Goal: Obtain resource: Download file/media

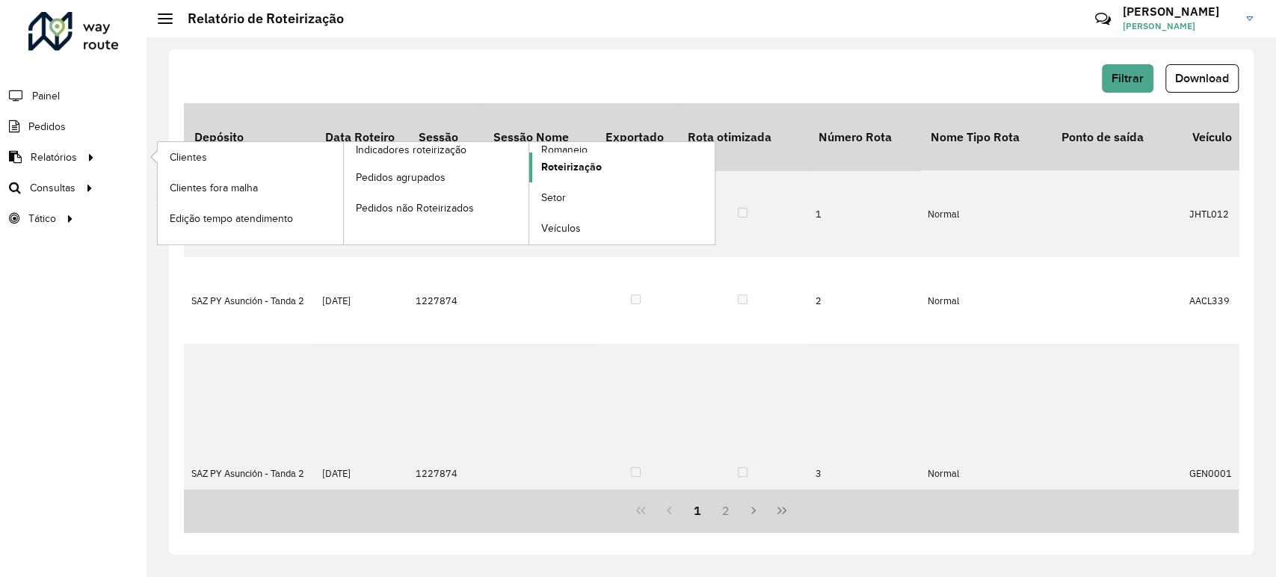
click at [561, 167] on span "Roteirização" at bounding box center [571, 167] width 61 height 16
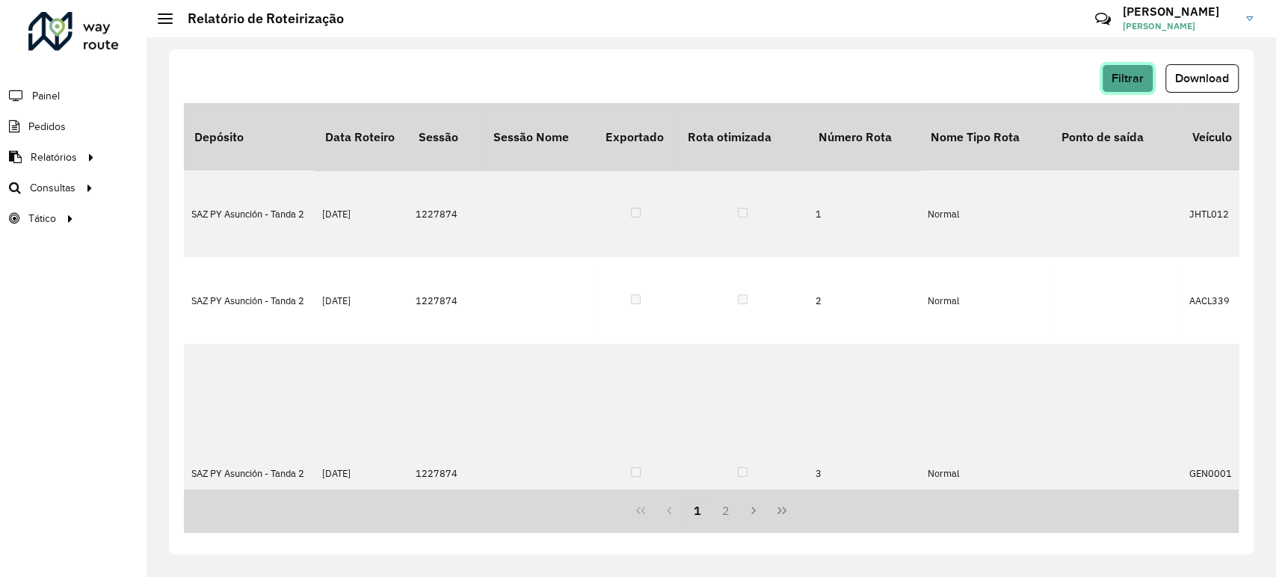
click at [1125, 79] on span "Filtrar" at bounding box center [1128, 78] width 32 height 13
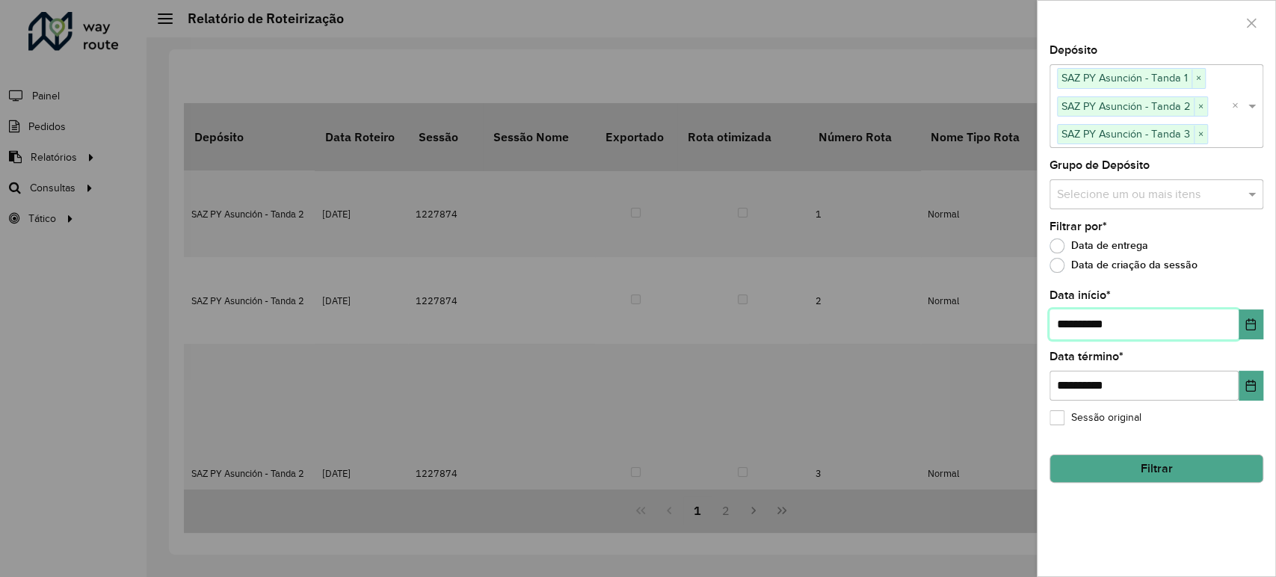
click at [1069, 322] on input "**********" at bounding box center [1144, 325] width 189 height 30
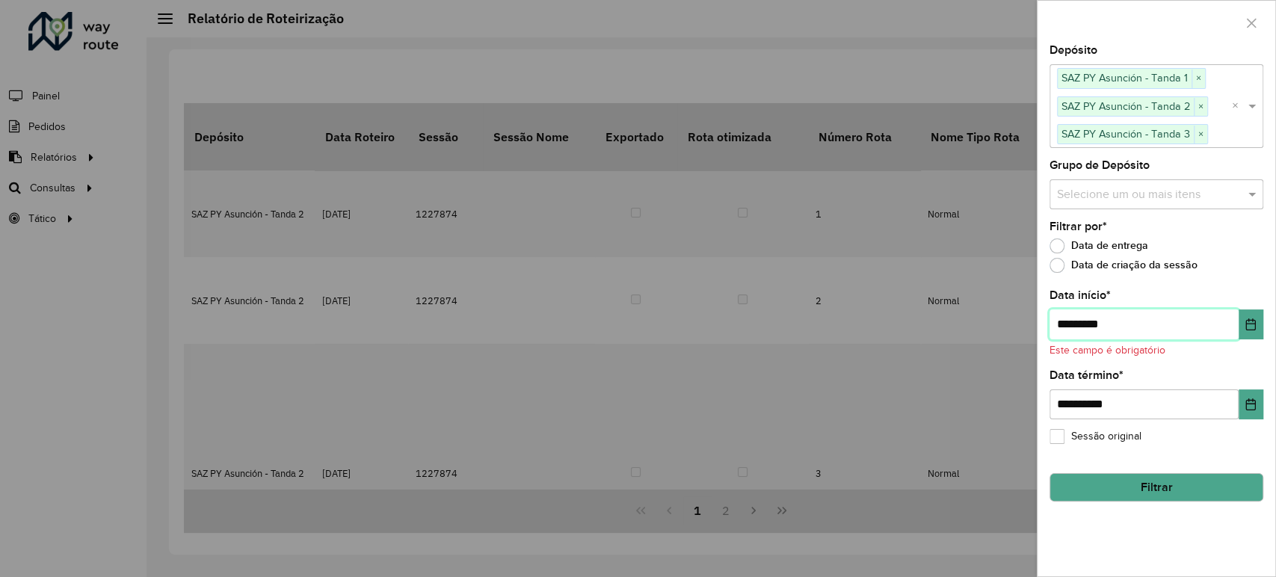
type input "**********"
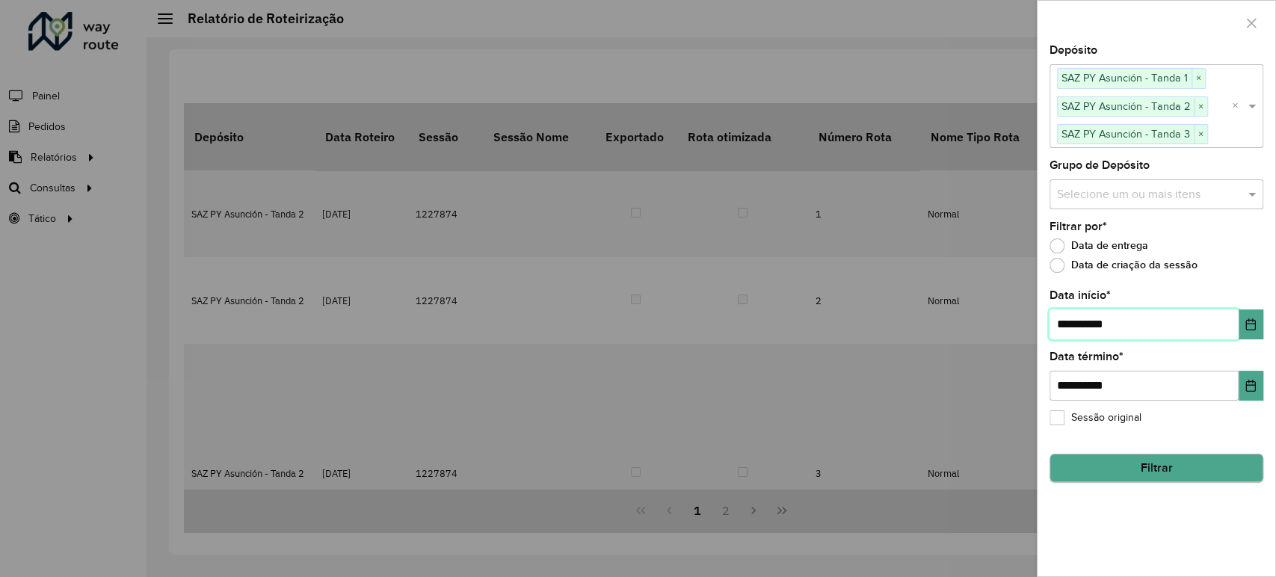
type input "**********"
click at [1150, 481] on button "Filtrar" at bounding box center [1157, 469] width 214 height 28
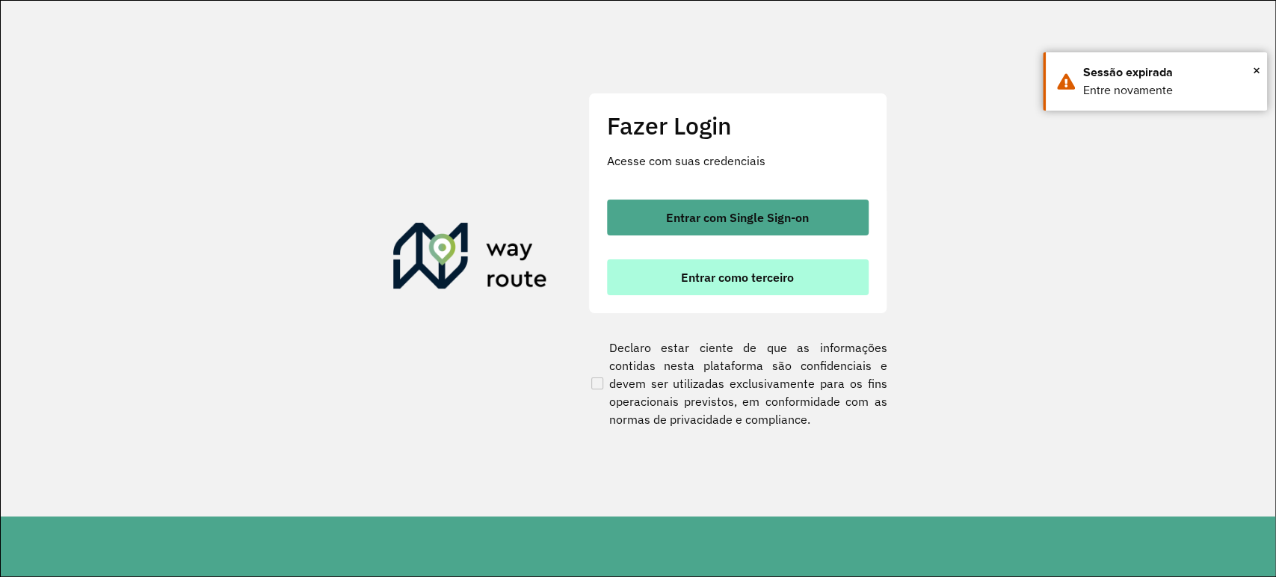
click at [735, 271] on span "Entrar como terceiro" at bounding box center [737, 277] width 113 height 12
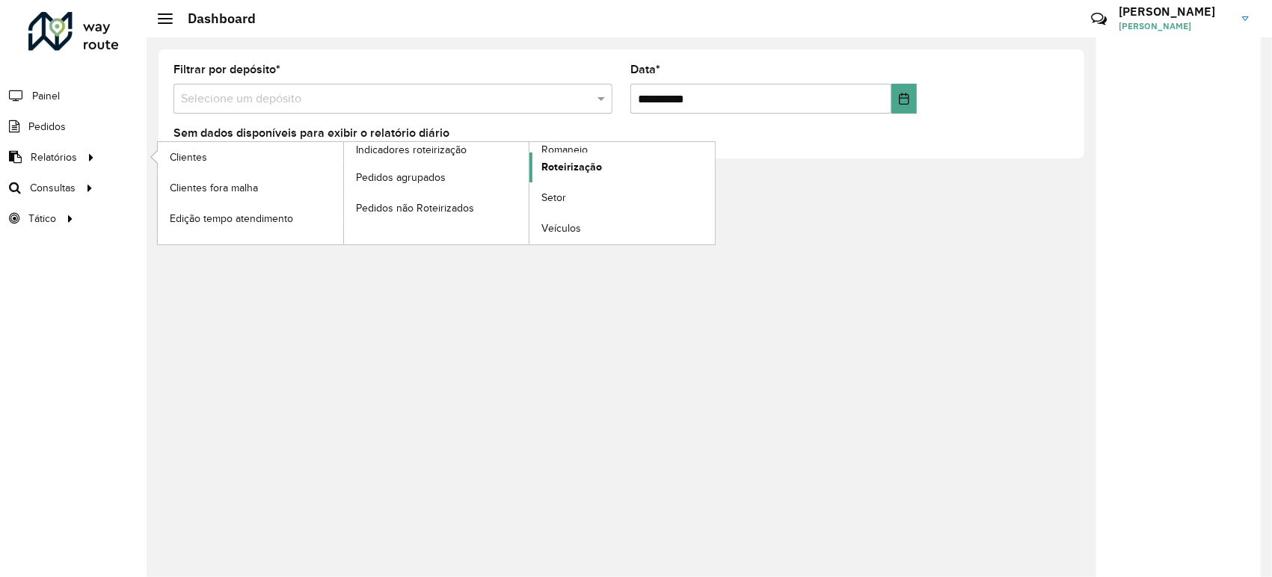
click at [554, 165] on span "Roteirização" at bounding box center [571, 167] width 61 height 16
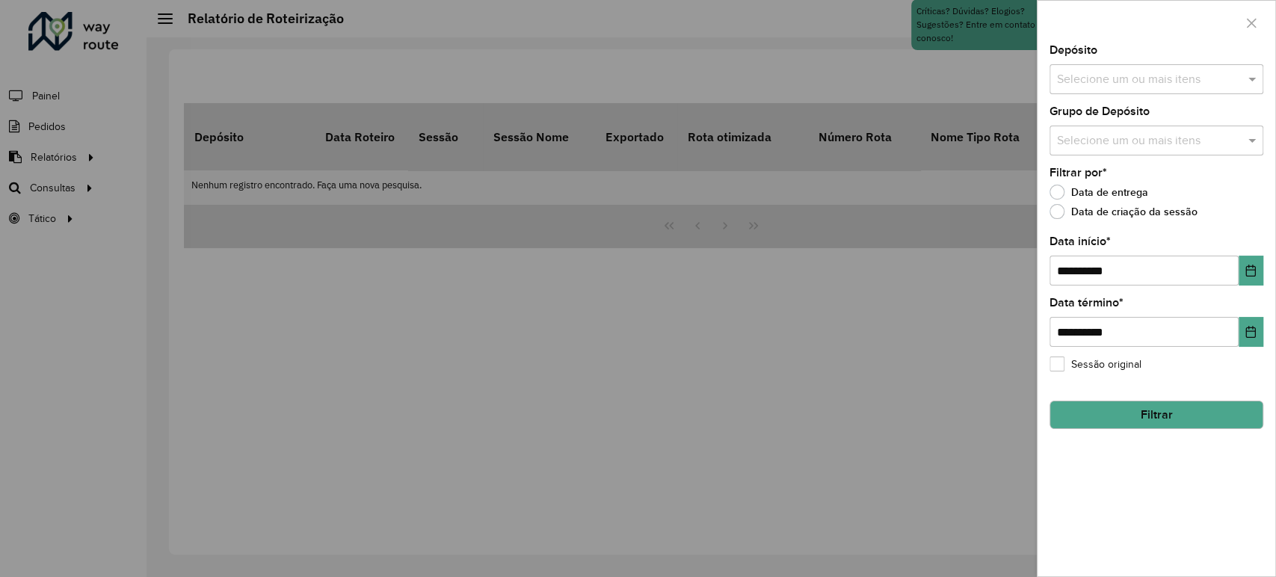
click at [1132, 79] on input "text" at bounding box center [1149, 80] width 191 height 18
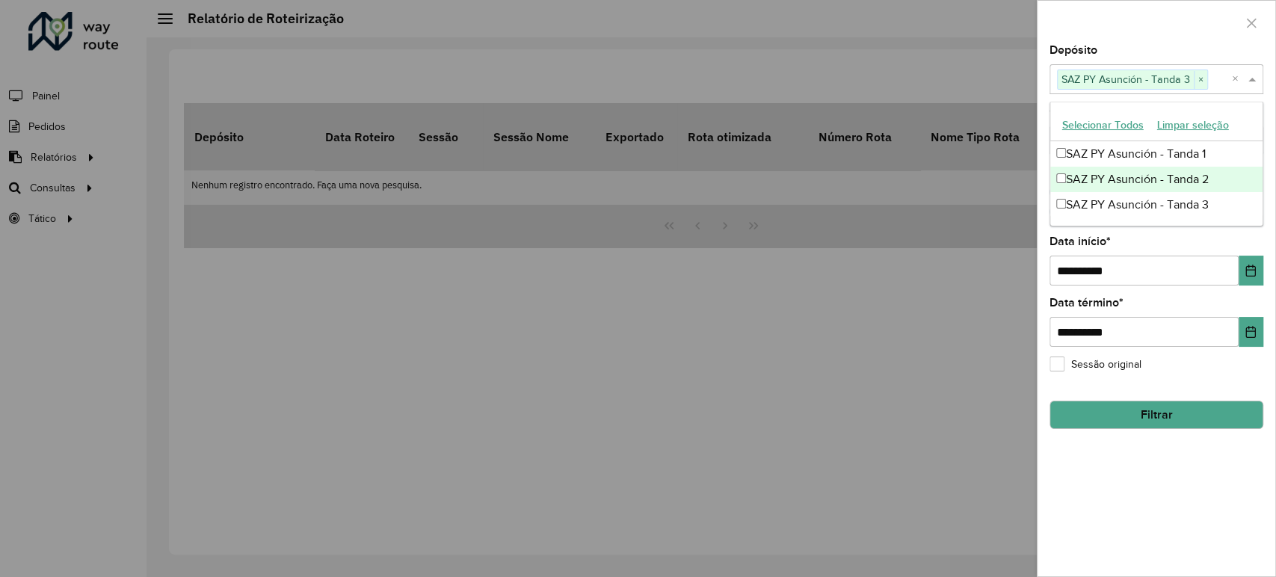
click at [1063, 184] on div "SAZ PY Asunción - Tanda 2" at bounding box center [1157, 179] width 212 height 25
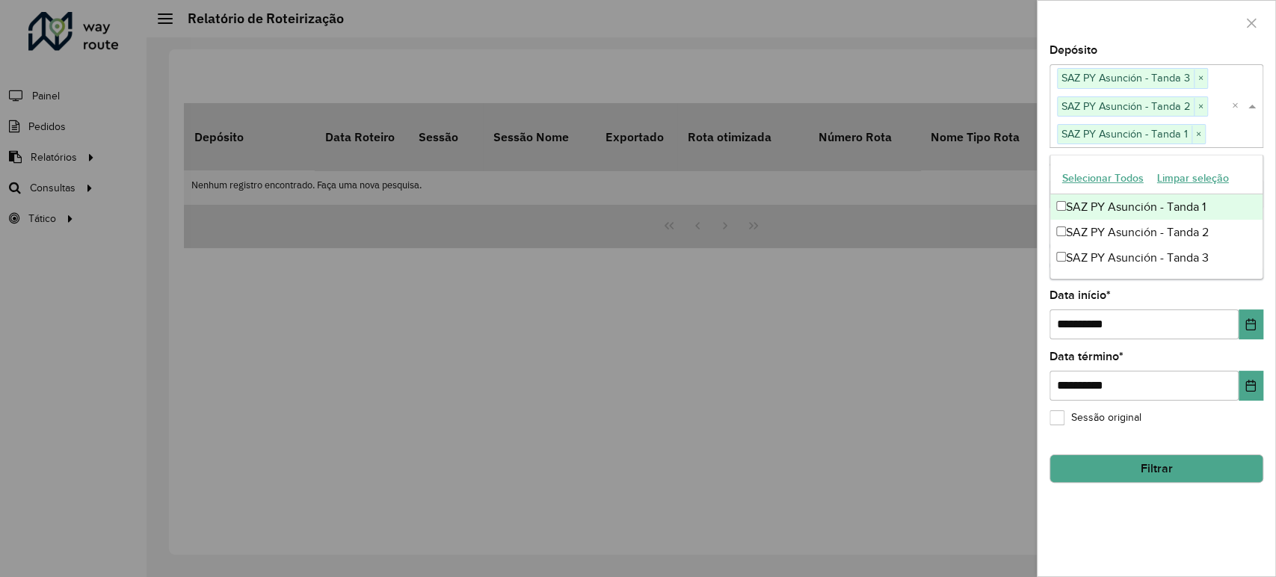
drag, startPoint x: 1121, startPoint y: 47, endPoint x: 1111, endPoint y: 124, distance: 77.6
click at [1122, 47] on div "Depósito Selecione um ou mais itens SAZ PY [PERSON_NAME] 3 × SAZ PY [PERSON_NAM…" at bounding box center [1157, 96] width 214 height 102
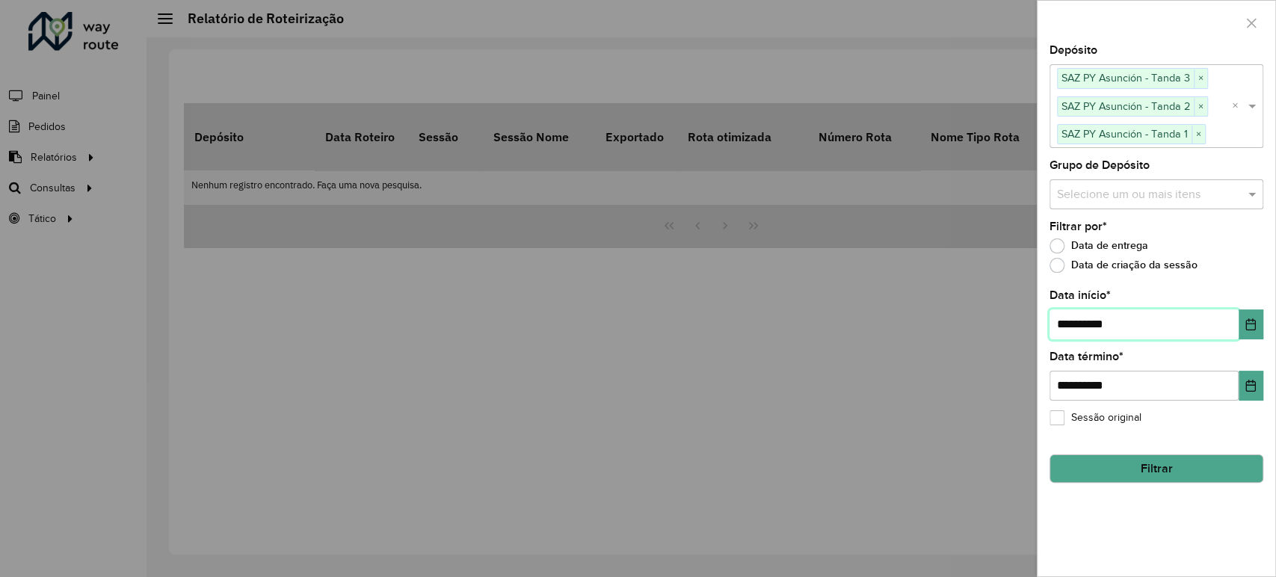
click at [1067, 319] on input "**********" at bounding box center [1144, 325] width 189 height 30
click at [1069, 319] on input "**********" at bounding box center [1144, 325] width 189 height 30
type input "**********"
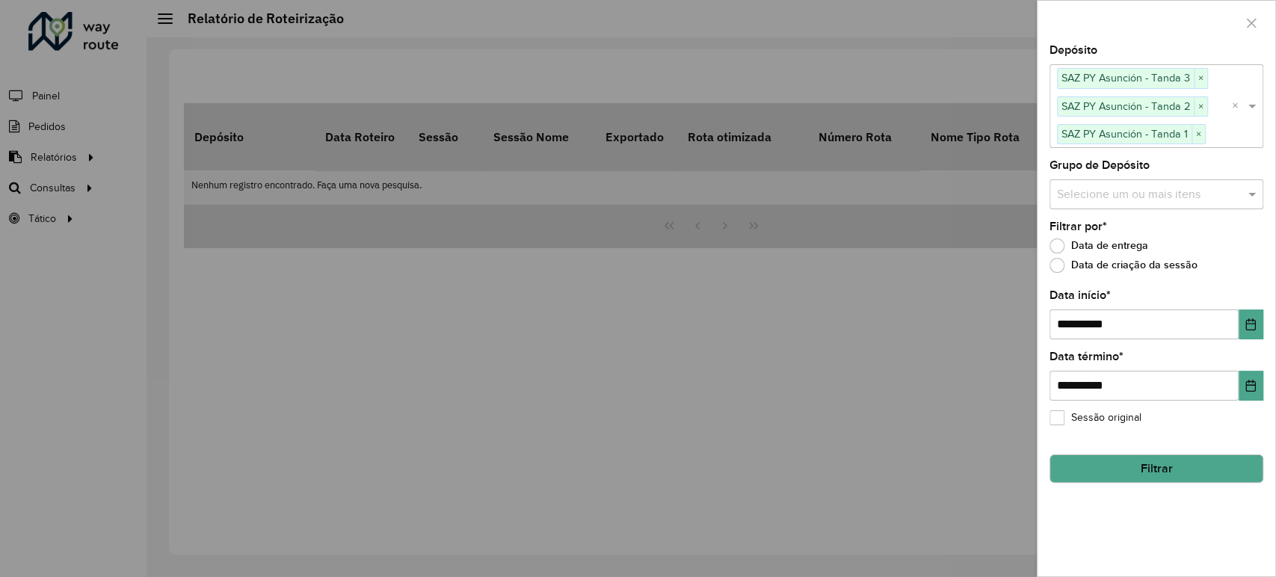
click at [1156, 459] on button "Filtrar" at bounding box center [1157, 469] width 214 height 28
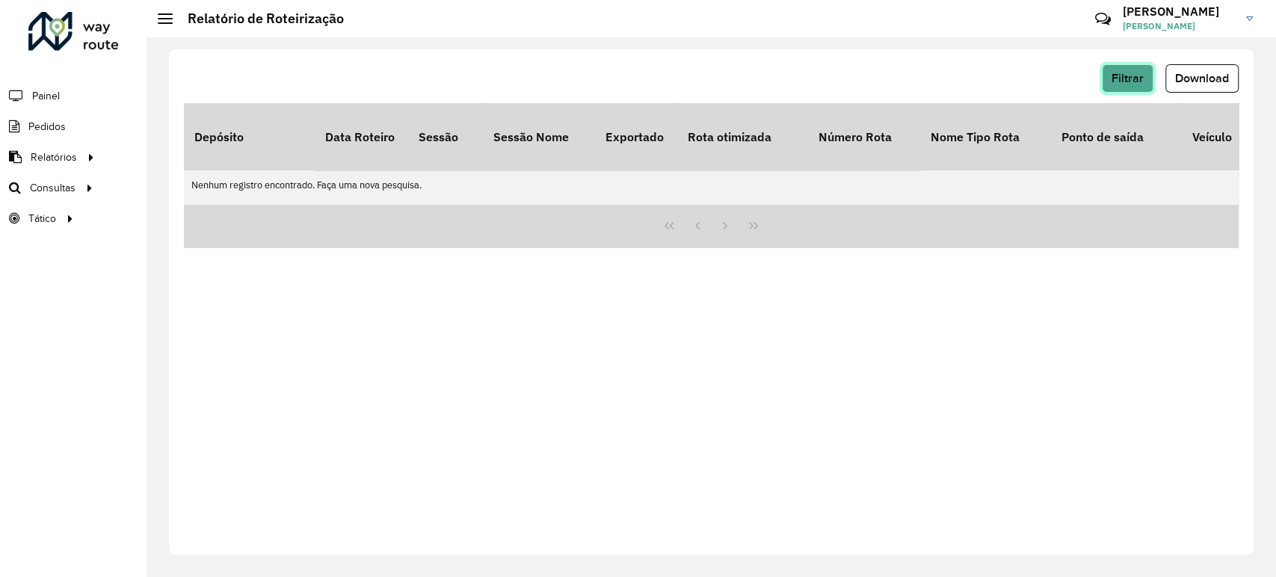
click at [1122, 79] on span "Filtrar" at bounding box center [1128, 78] width 32 height 13
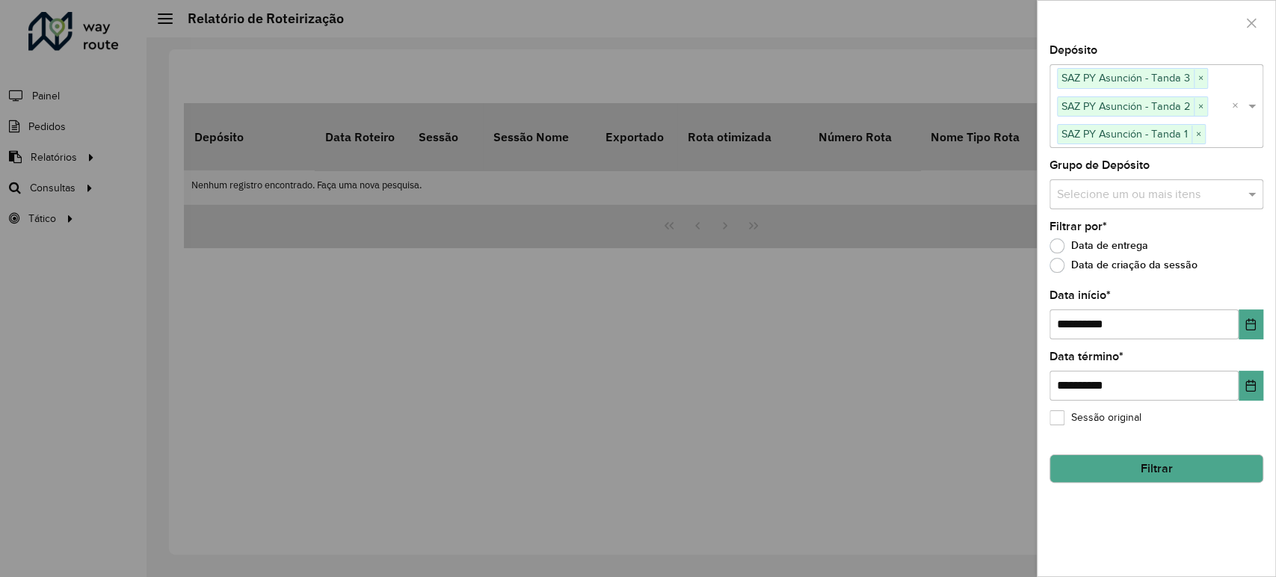
click at [1152, 470] on button "Filtrar" at bounding box center [1157, 469] width 214 height 28
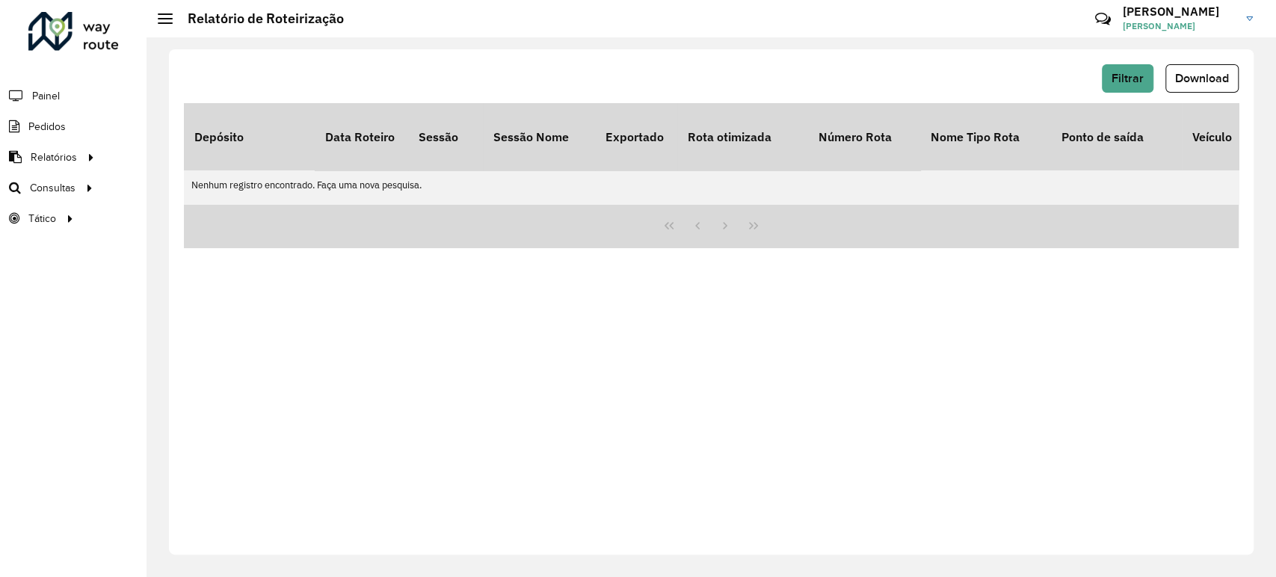
click at [1122, 94] on div "Filtrar Download" at bounding box center [711, 83] width 1055 height 39
click at [1123, 86] on button "Filtrar" at bounding box center [1128, 78] width 52 height 28
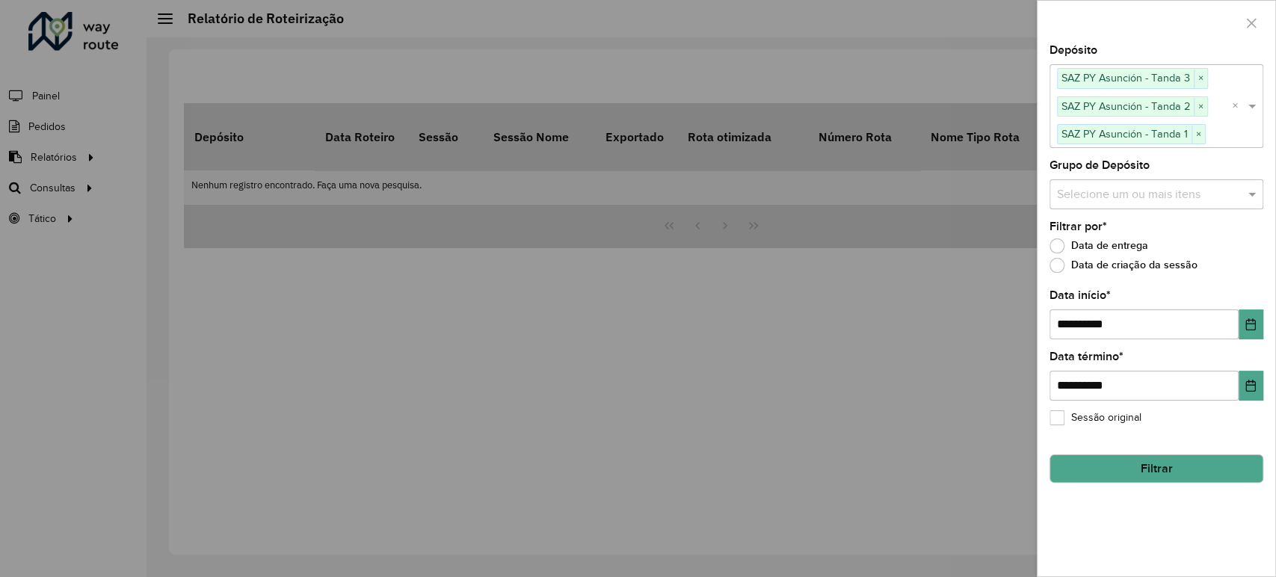
click at [1143, 462] on button "Filtrar" at bounding box center [1157, 469] width 214 height 28
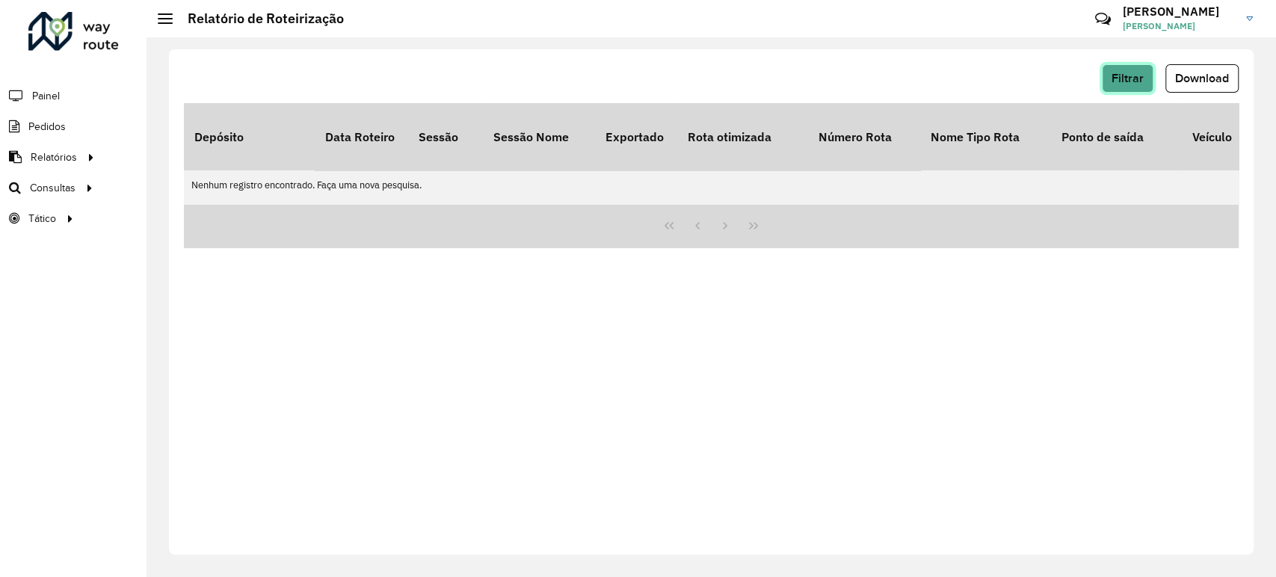
click at [1116, 78] on span "Filtrar" at bounding box center [1128, 78] width 32 height 13
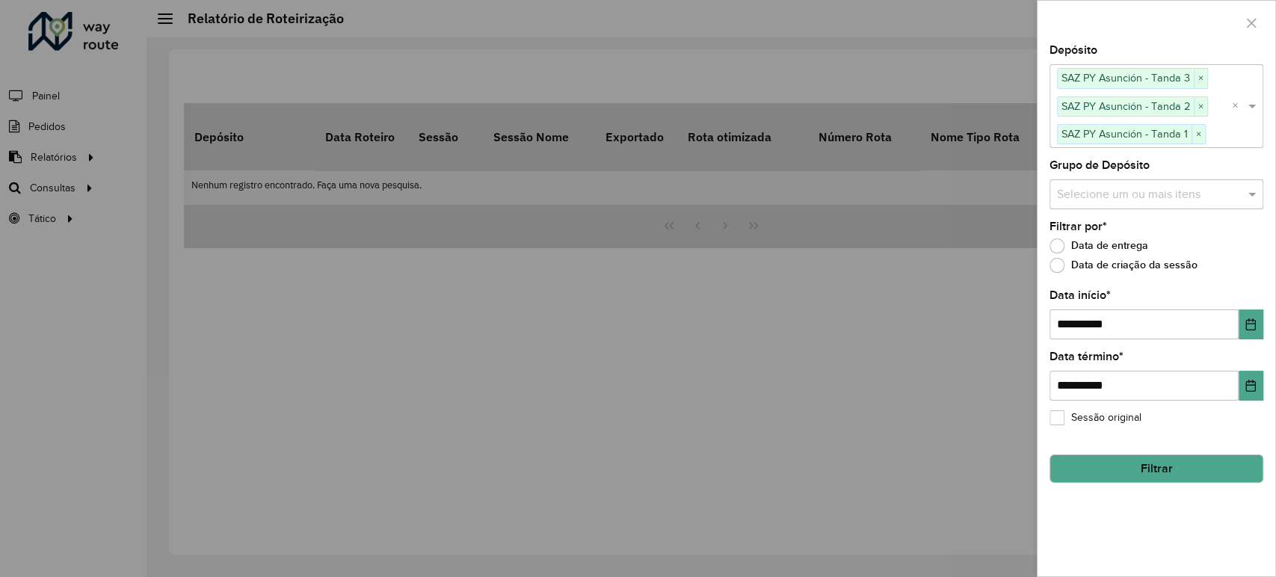
click at [1127, 459] on button "Filtrar" at bounding box center [1157, 469] width 214 height 28
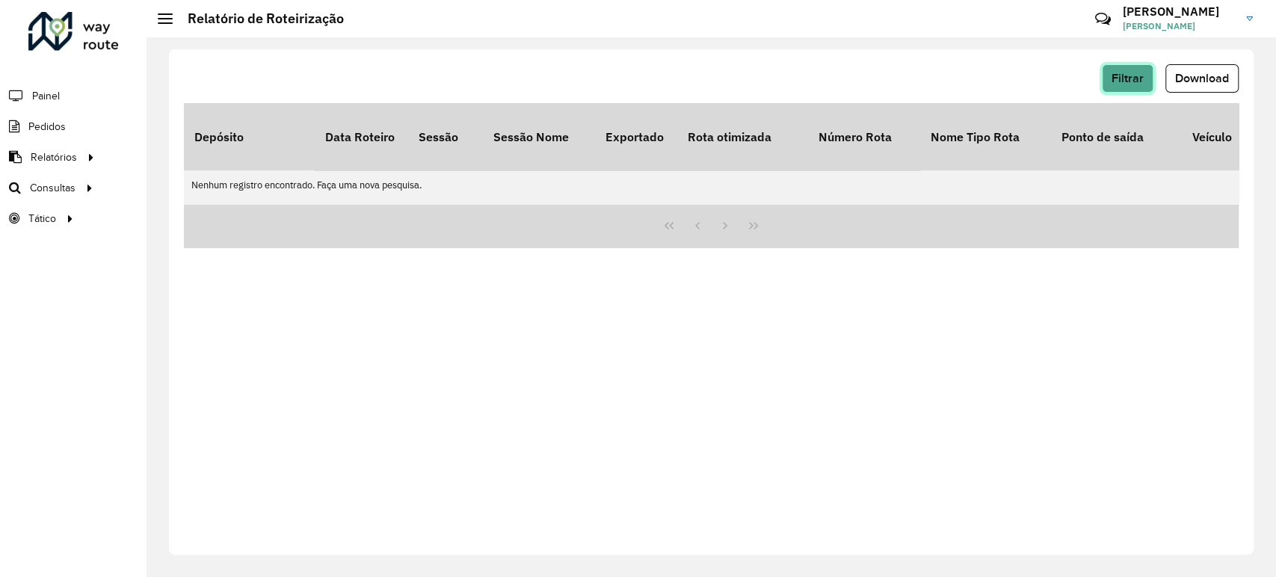
click at [1140, 76] on span "Filtrar" at bounding box center [1128, 78] width 32 height 13
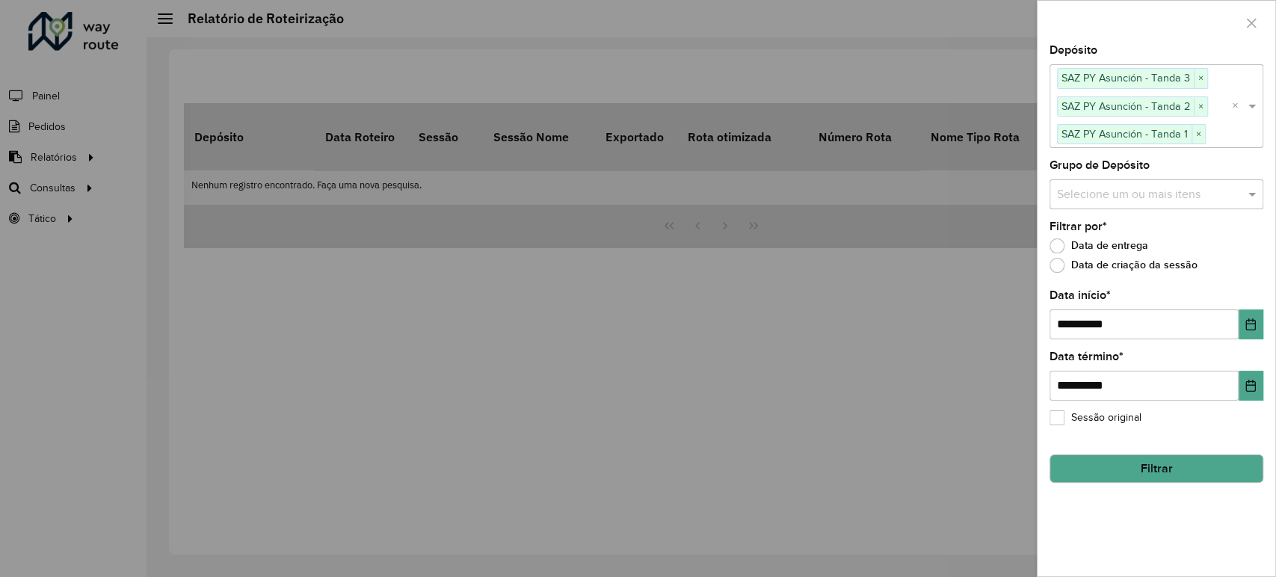
click at [1160, 464] on button "Filtrar" at bounding box center [1157, 469] width 214 height 28
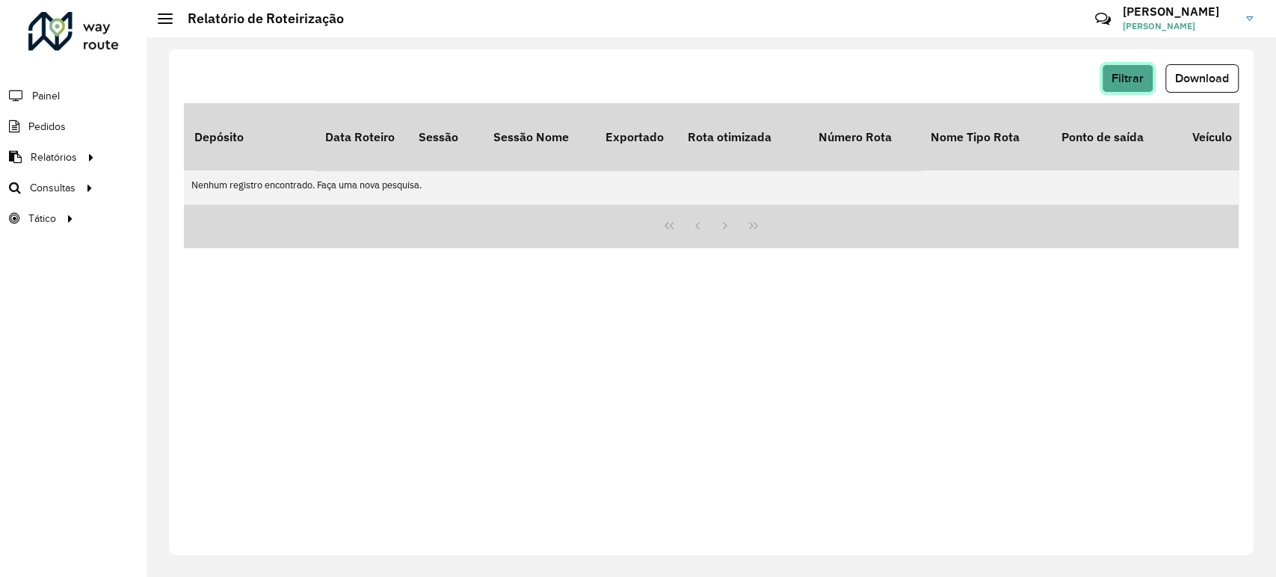
click at [1135, 64] on button "Filtrar" at bounding box center [1128, 78] width 52 height 28
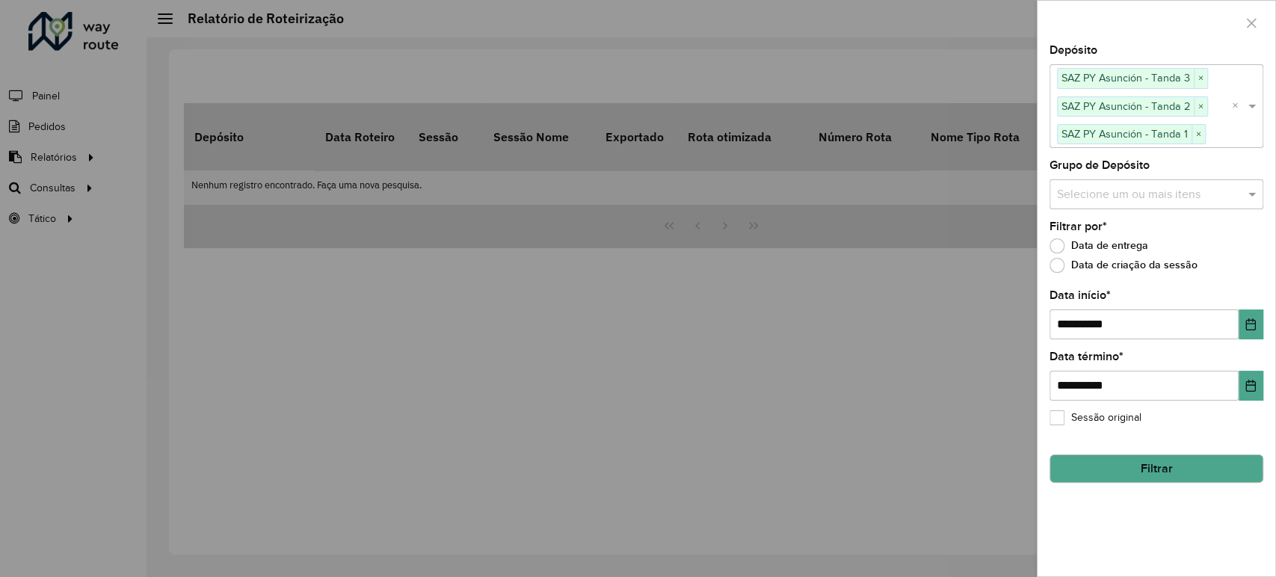
click at [1122, 465] on button "Filtrar" at bounding box center [1157, 469] width 214 height 28
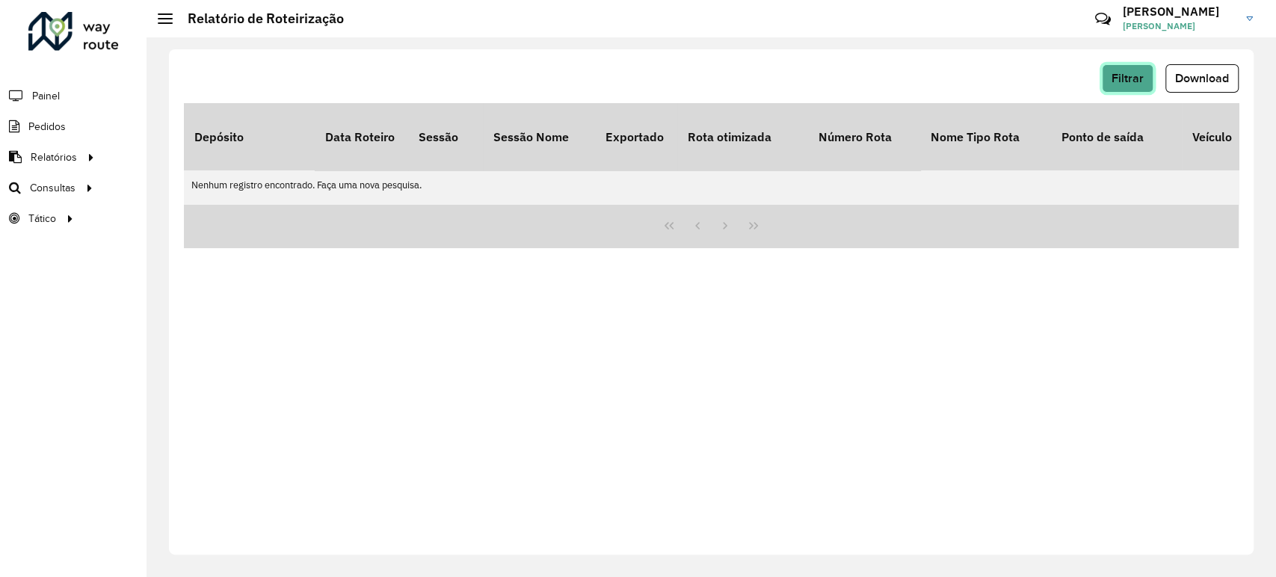
click at [1119, 79] on span "Filtrar" at bounding box center [1128, 78] width 32 height 13
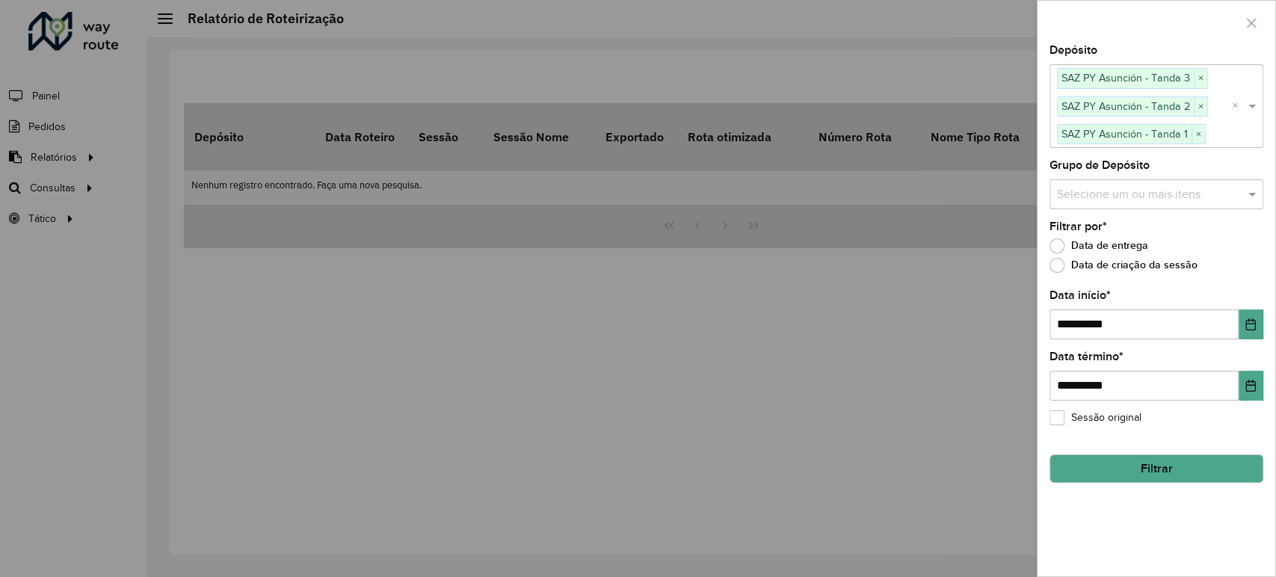
click at [1146, 466] on button "Filtrar" at bounding box center [1157, 469] width 214 height 28
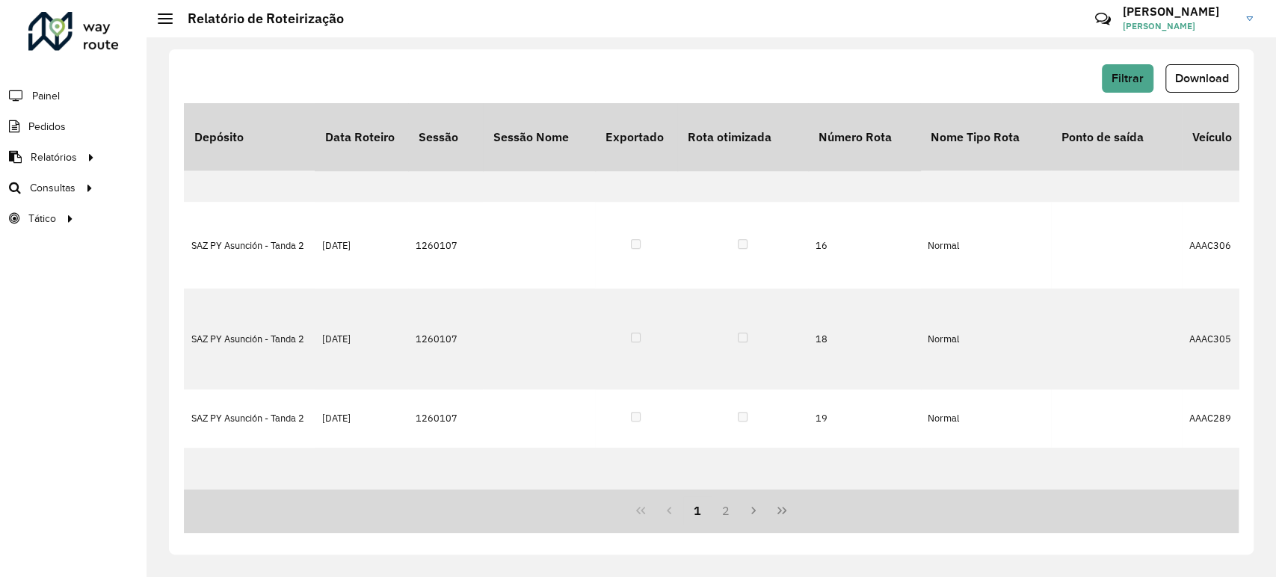
scroll to position [799, 0]
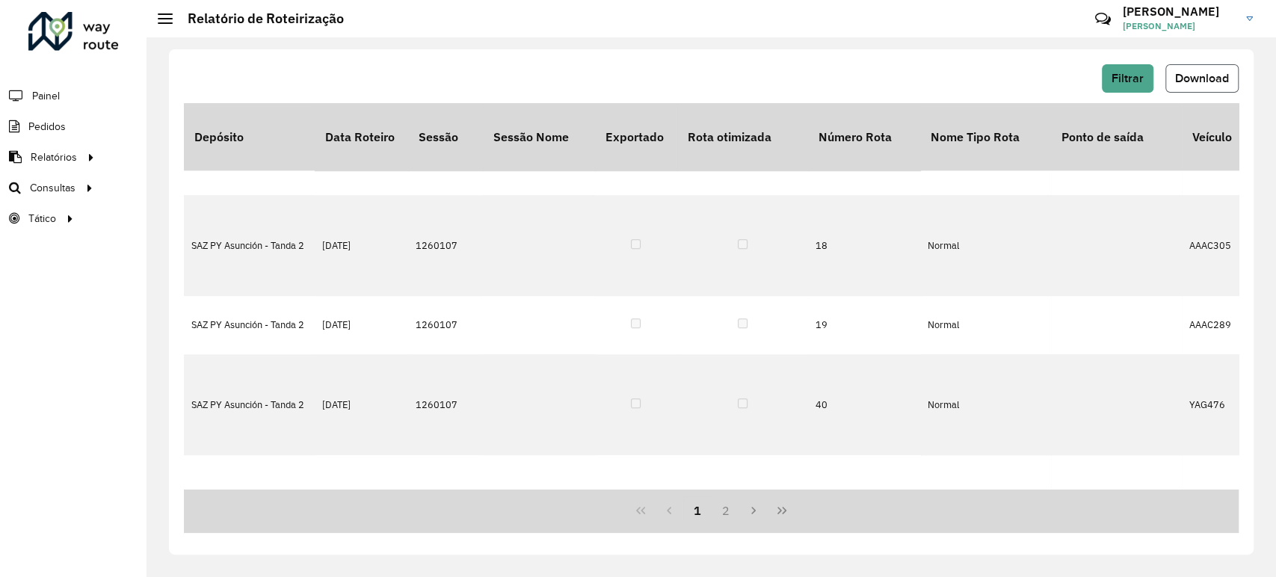
click at [1202, 75] on span "Download" at bounding box center [1202, 78] width 54 height 13
click at [1138, 80] on span "Filtrar" at bounding box center [1128, 78] width 32 height 13
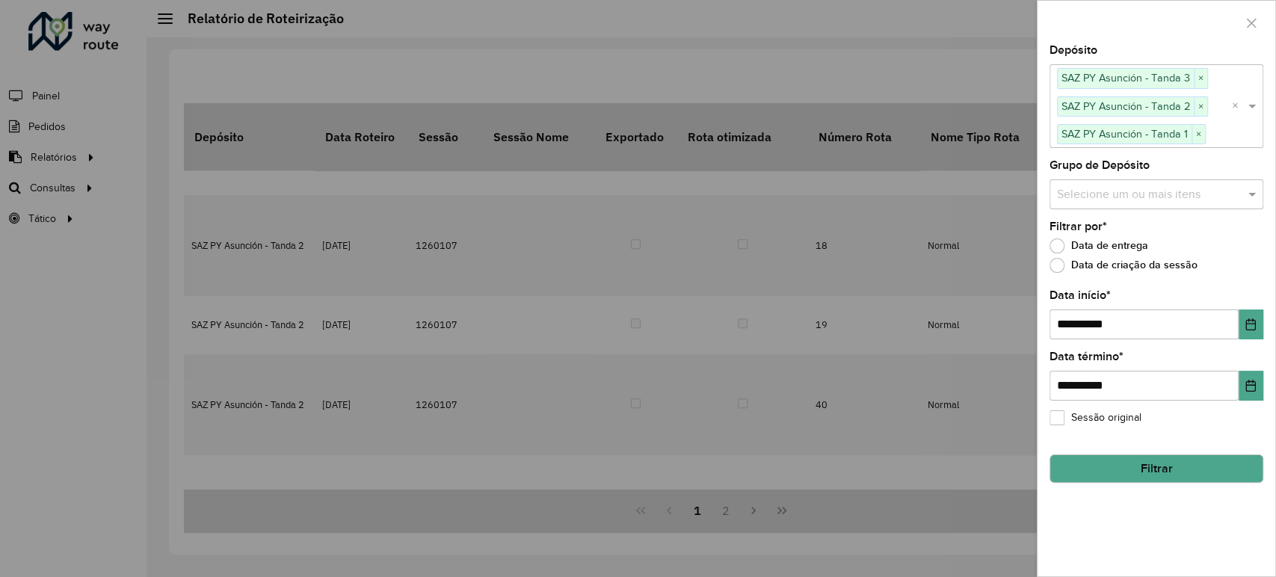
click at [1171, 471] on button "Filtrar" at bounding box center [1157, 469] width 214 height 28
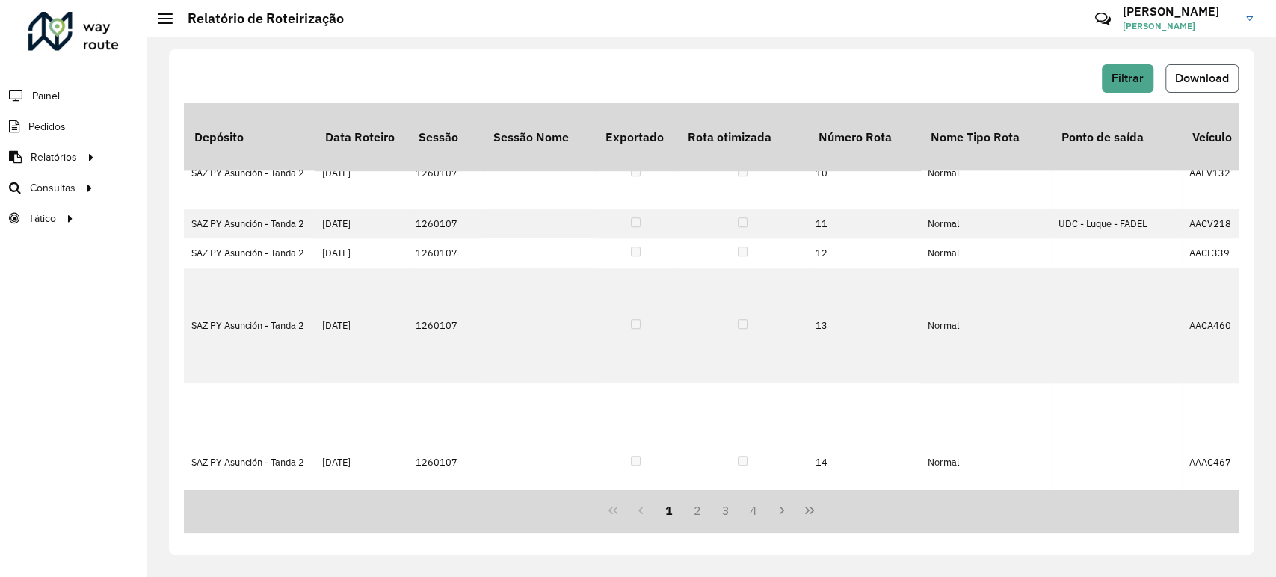
click at [1197, 72] on span "Download" at bounding box center [1202, 78] width 54 height 13
click at [1117, 73] on span "Filtrar" at bounding box center [1128, 78] width 32 height 13
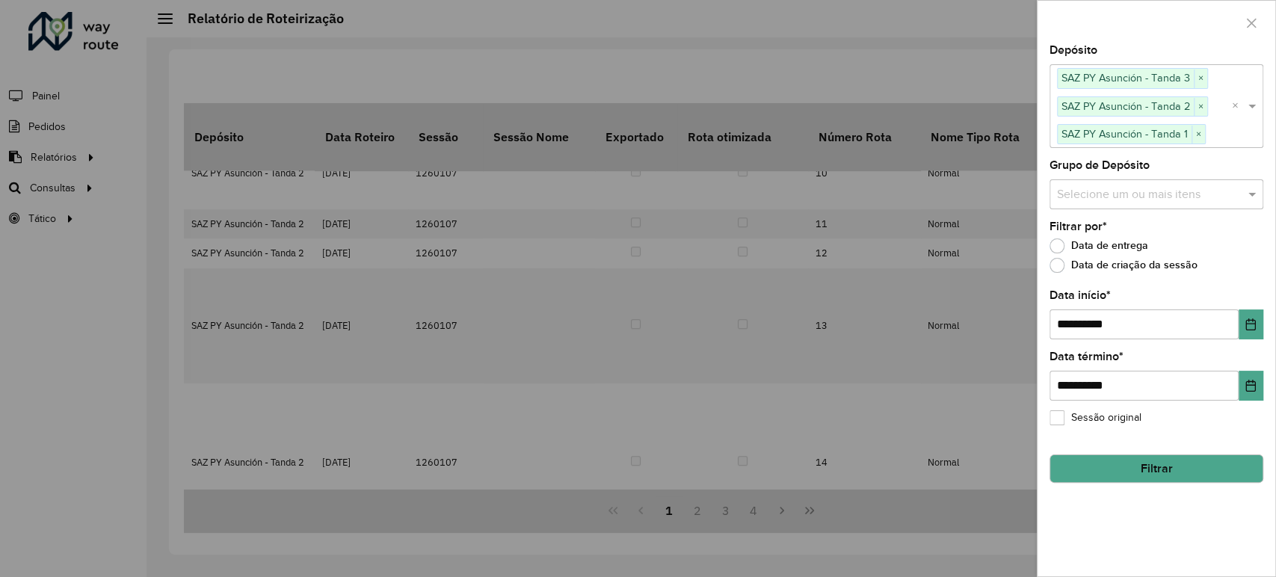
click at [1112, 465] on button "Filtrar" at bounding box center [1157, 469] width 214 height 28
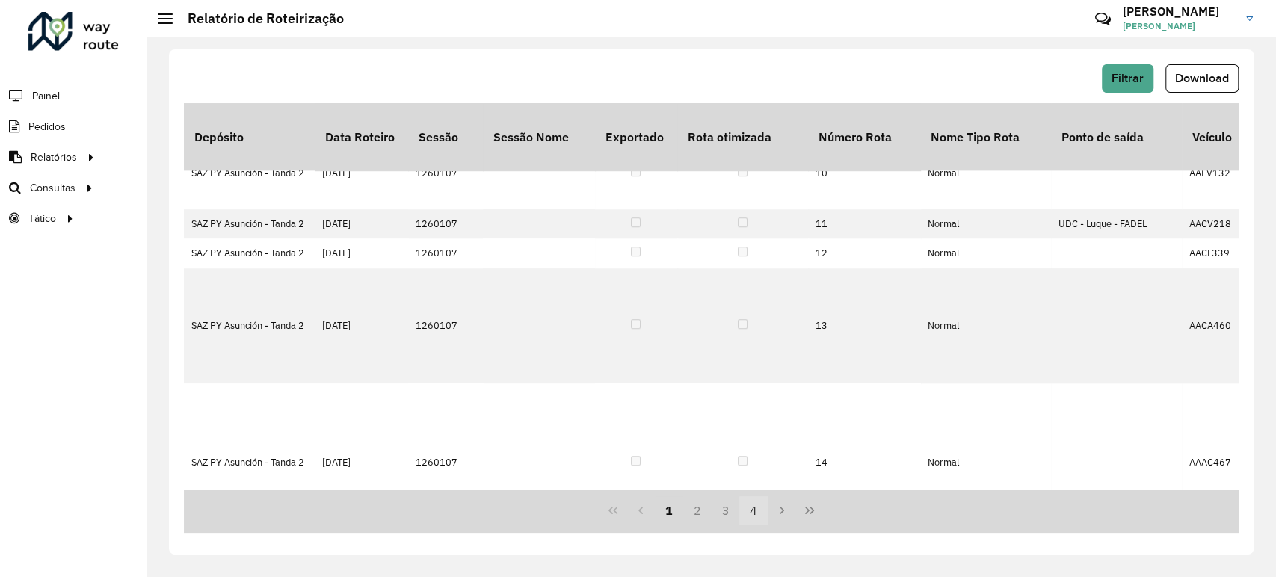
click at [760, 513] on button "4" at bounding box center [754, 510] width 28 height 28
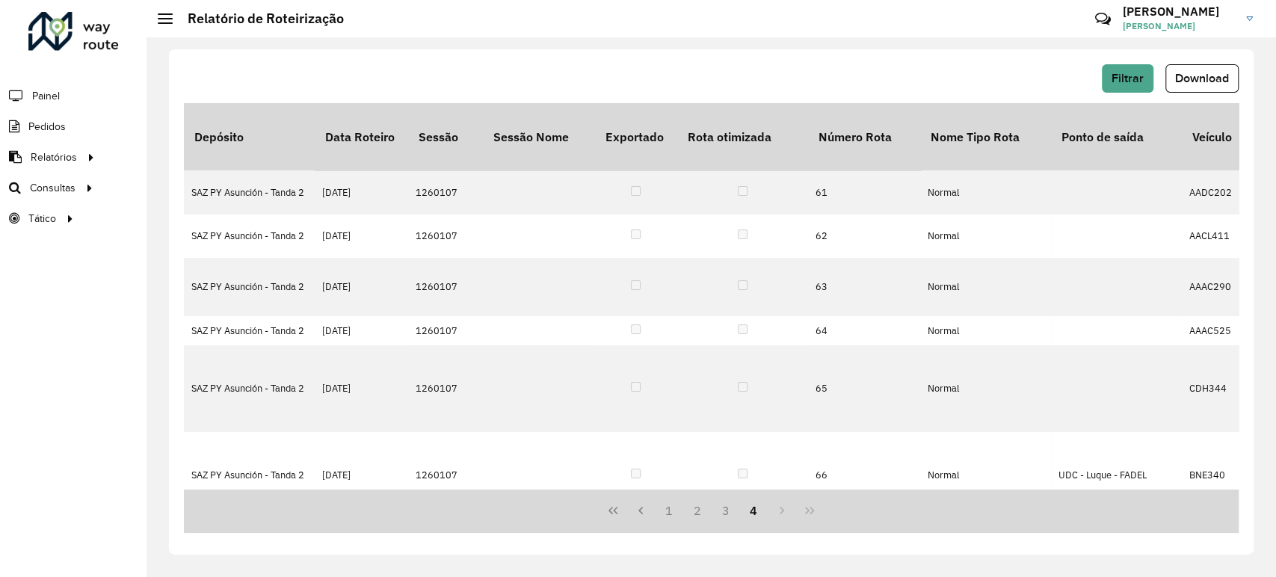
click at [777, 507] on div "1 2 3 4" at bounding box center [711, 511] width 1055 height 44
click at [780, 513] on div "1 2 3 4" at bounding box center [711, 511] width 1055 height 44
click at [728, 509] on button "3" at bounding box center [726, 510] width 28 height 28
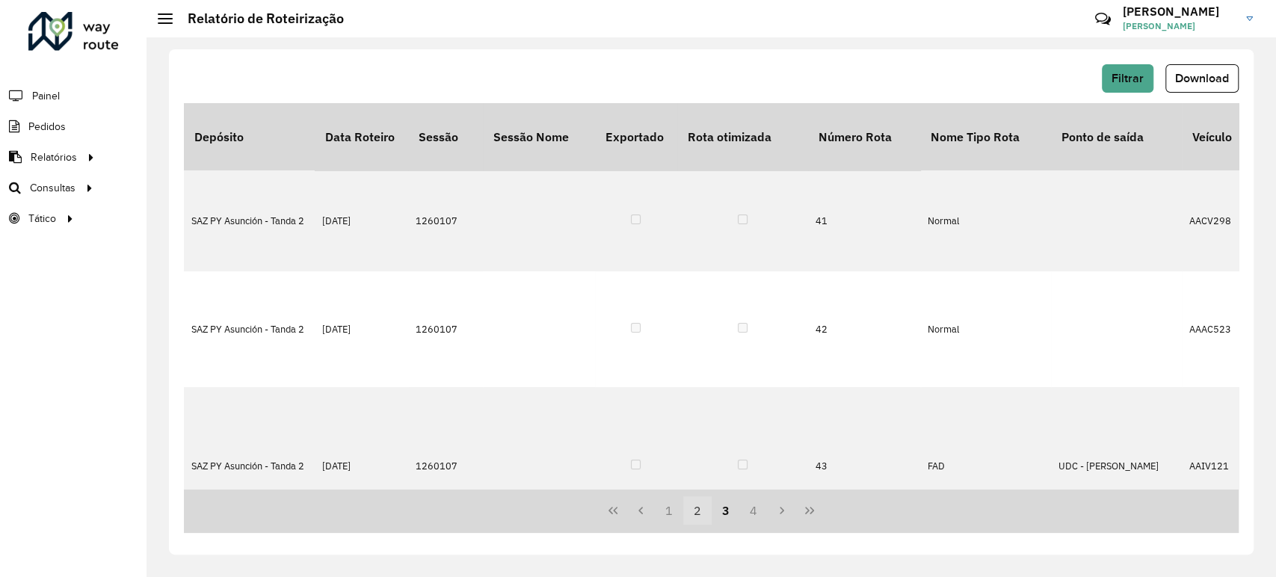
click at [691, 513] on button "2" at bounding box center [697, 510] width 28 height 28
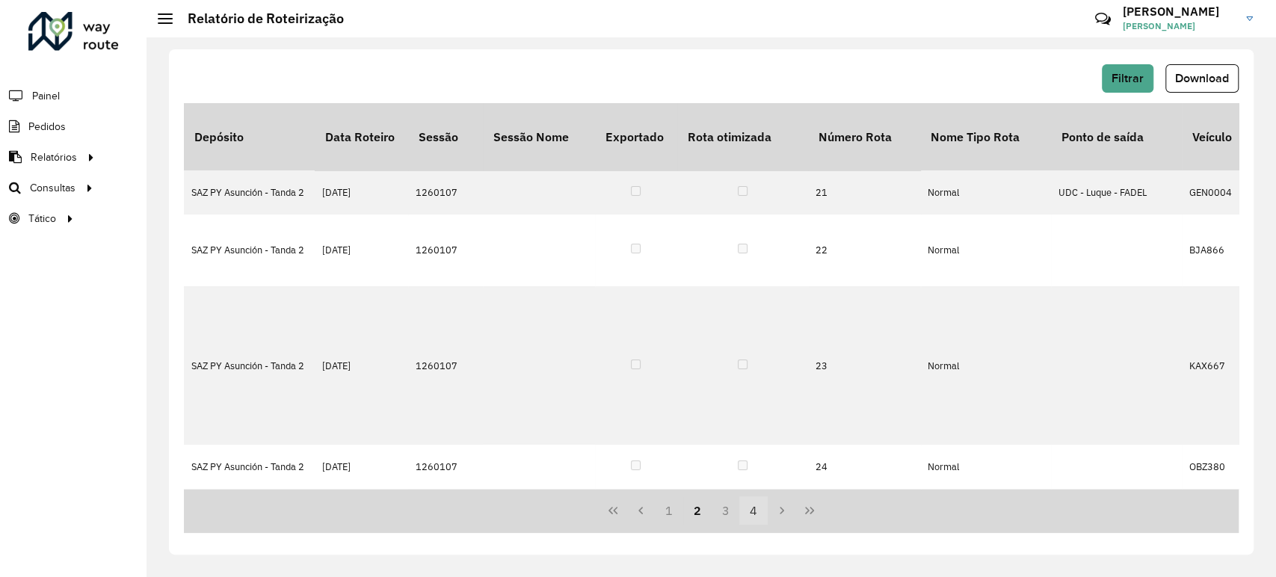
click at [751, 515] on button "4" at bounding box center [754, 510] width 28 height 28
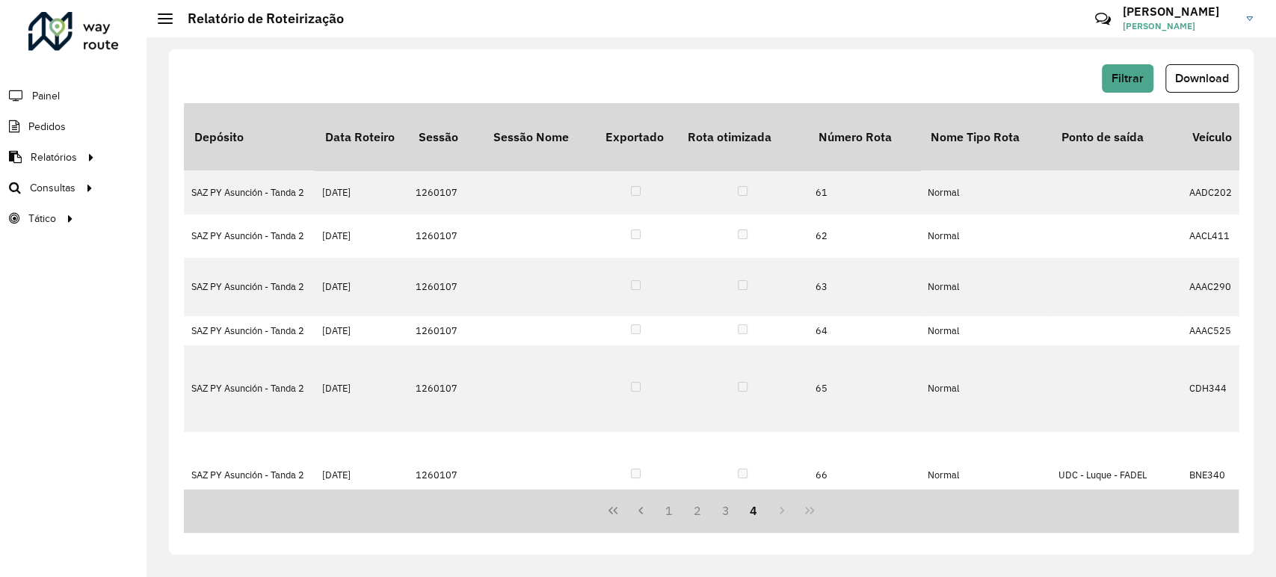
click at [781, 514] on div "1 2 3 4" at bounding box center [711, 511] width 1055 height 44
click at [1145, 79] on button "Filtrar" at bounding box center [1128, 78] width 52 height 28
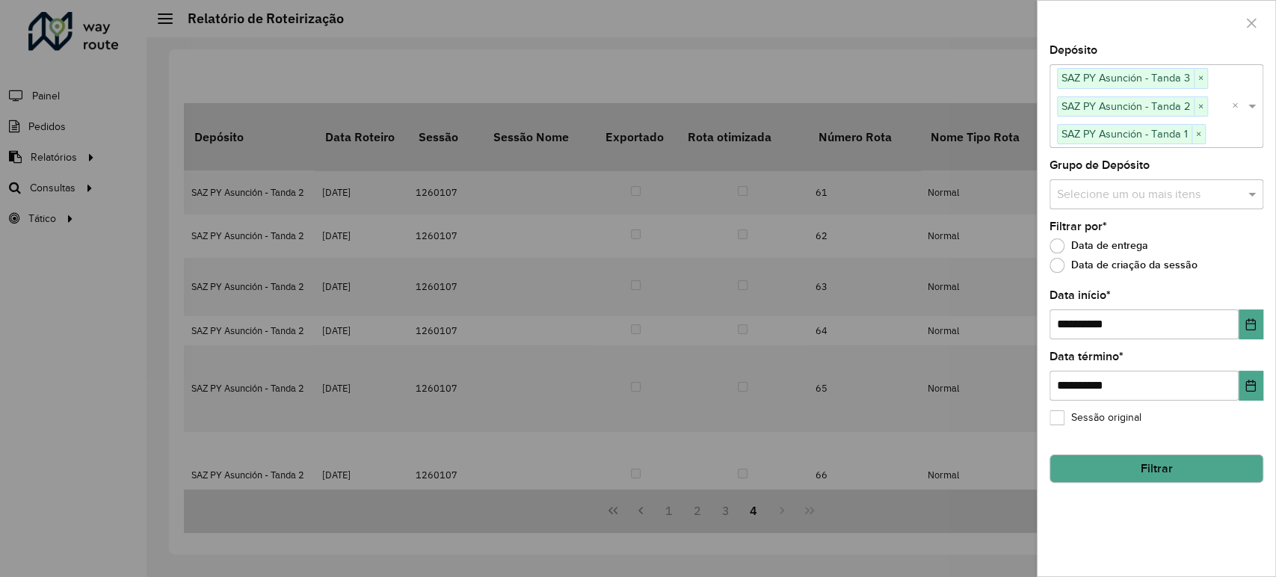
click at [1157, 456] on button "Filtrar" at bounding box center [1157, 469] width 214 height 28
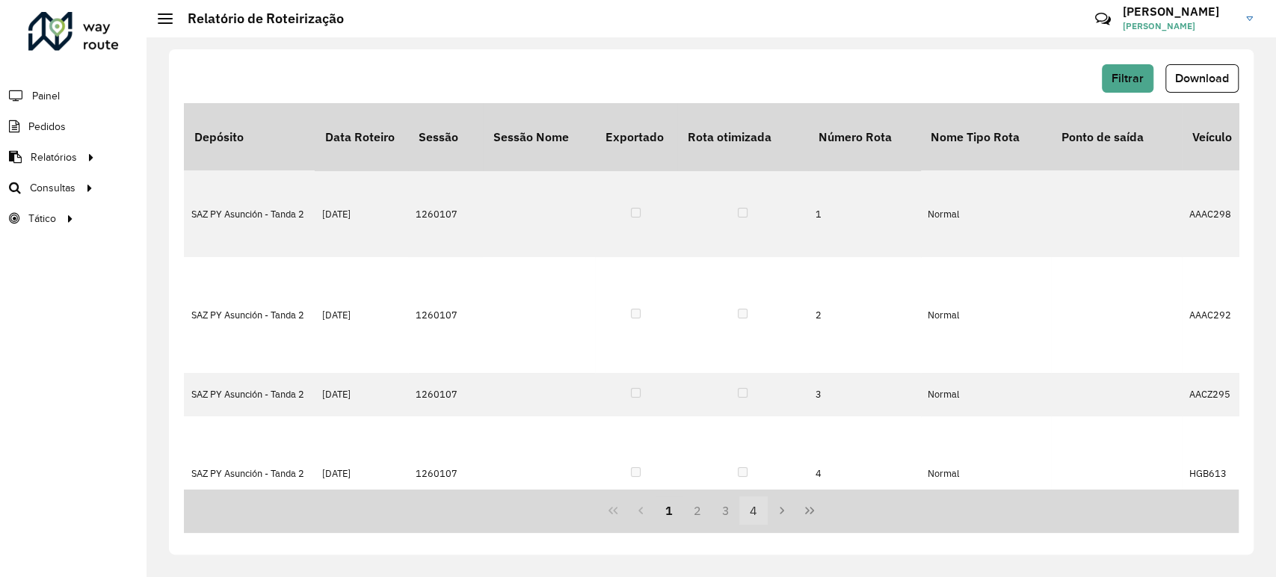
click at [761, 510] on button "4" at bounding box center [754, 510] width 28 height 28
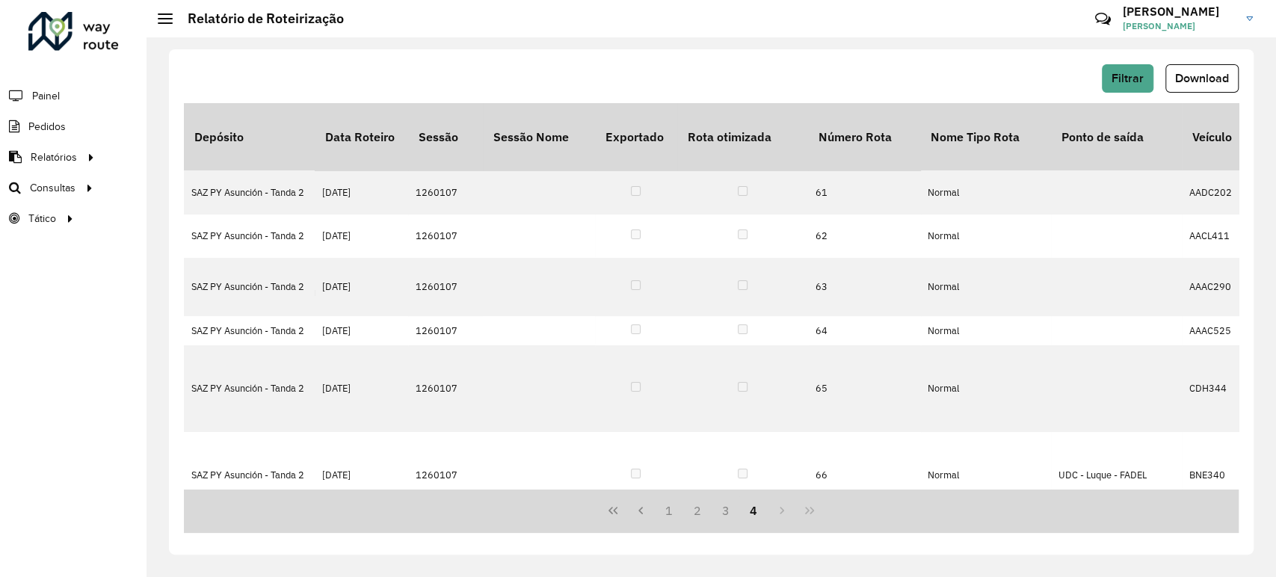
click at [776, 511] on div "1 2 3 4" at bounding box center [711, 511] width 1055 height 44
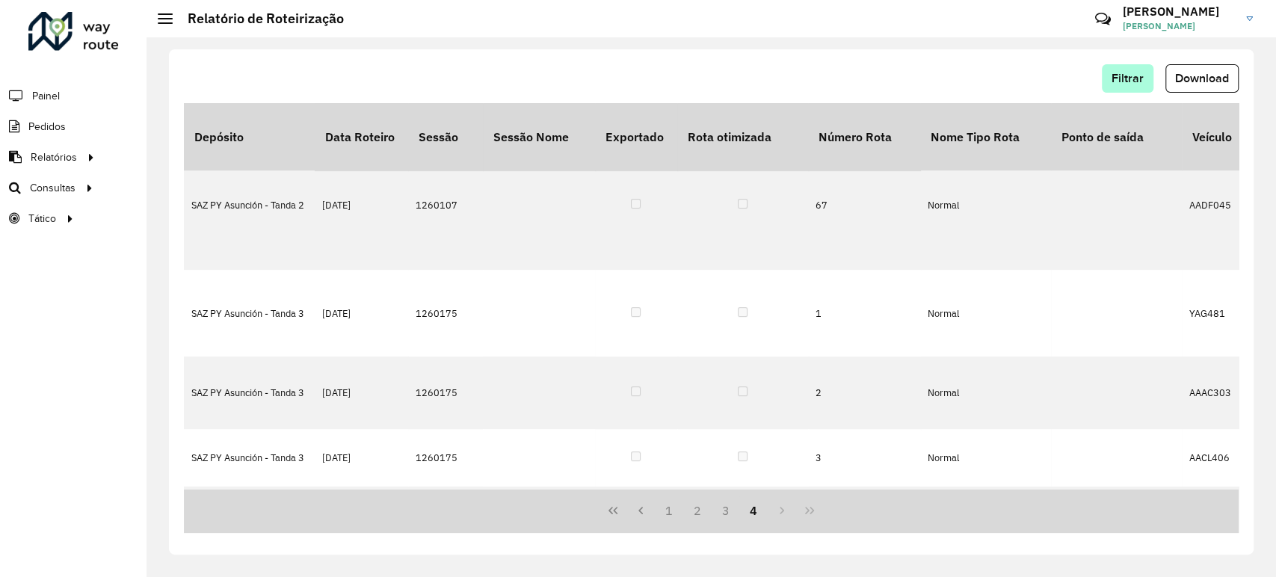
scroll to position [206, 0]
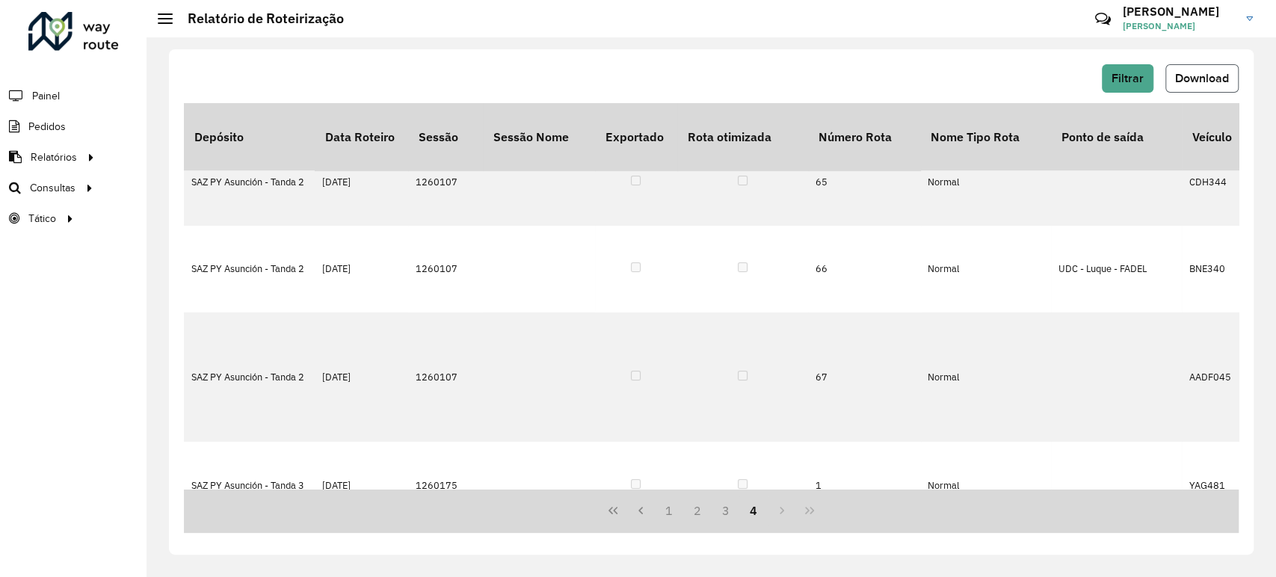
click at [1185, 76] on span "Download" at bounding box center [1202, 78] width 54 height 13
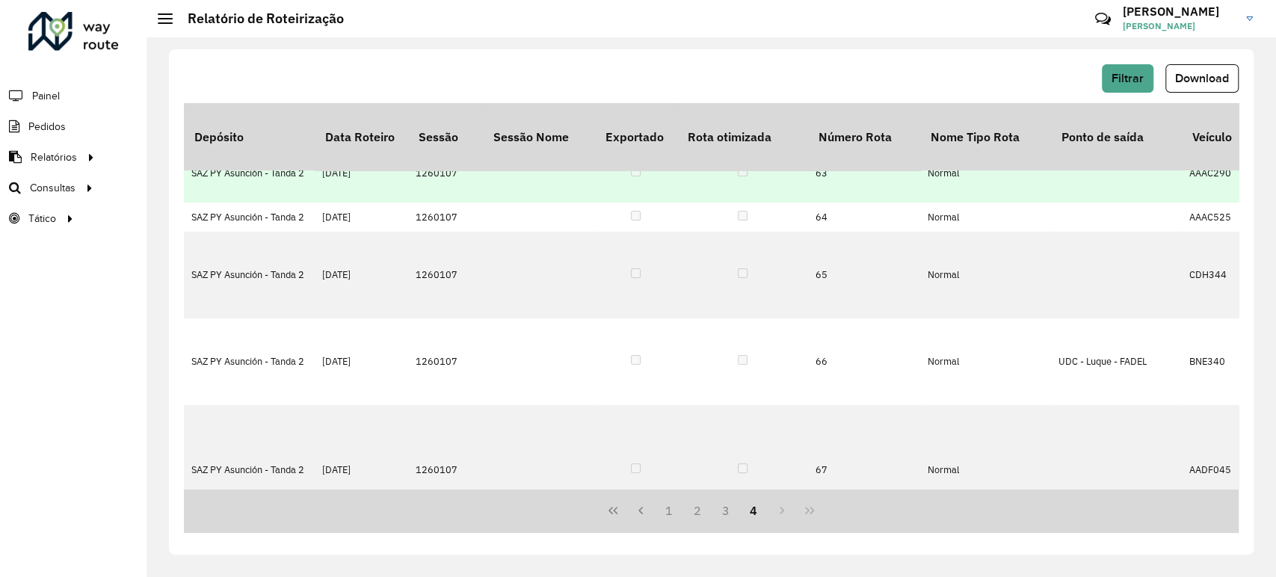
scroll to position [0, 0]
